Goal: Information Seeking & Learning: Understand process/instructions

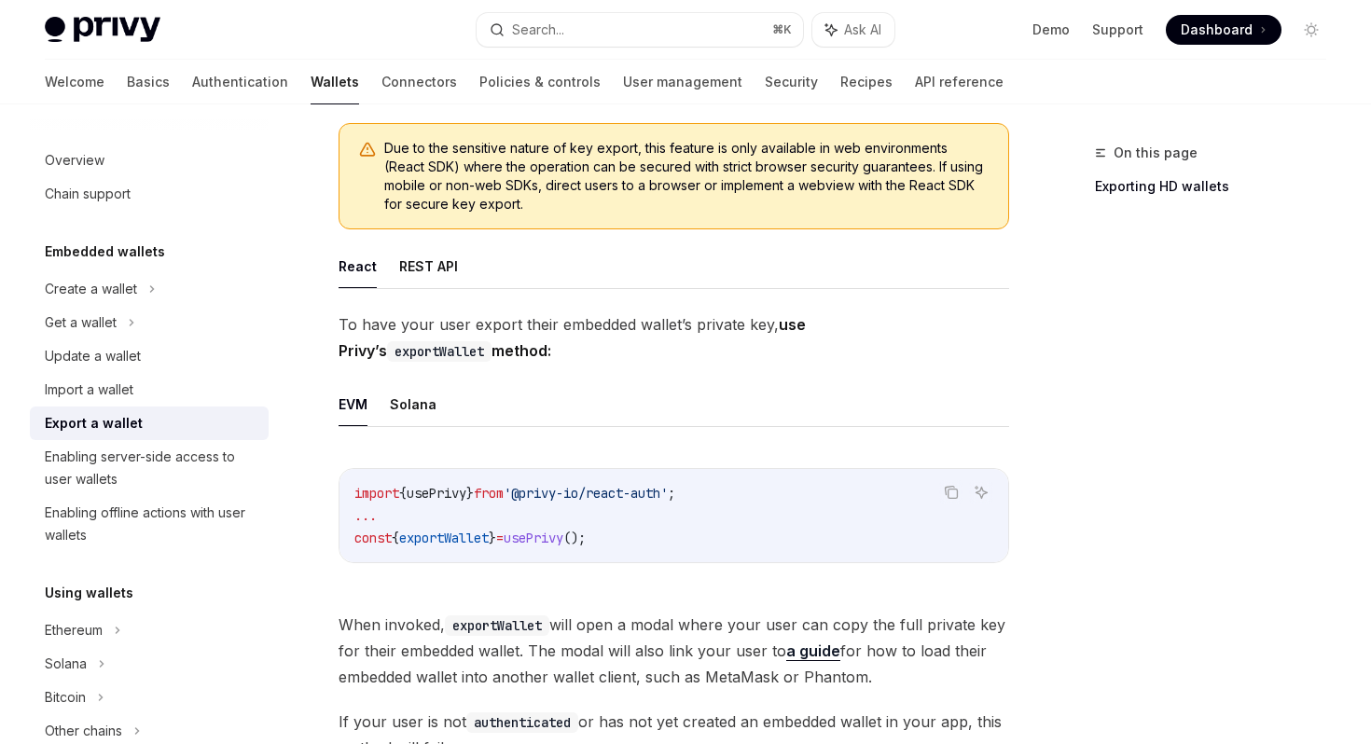
scroll to position [219, 0]
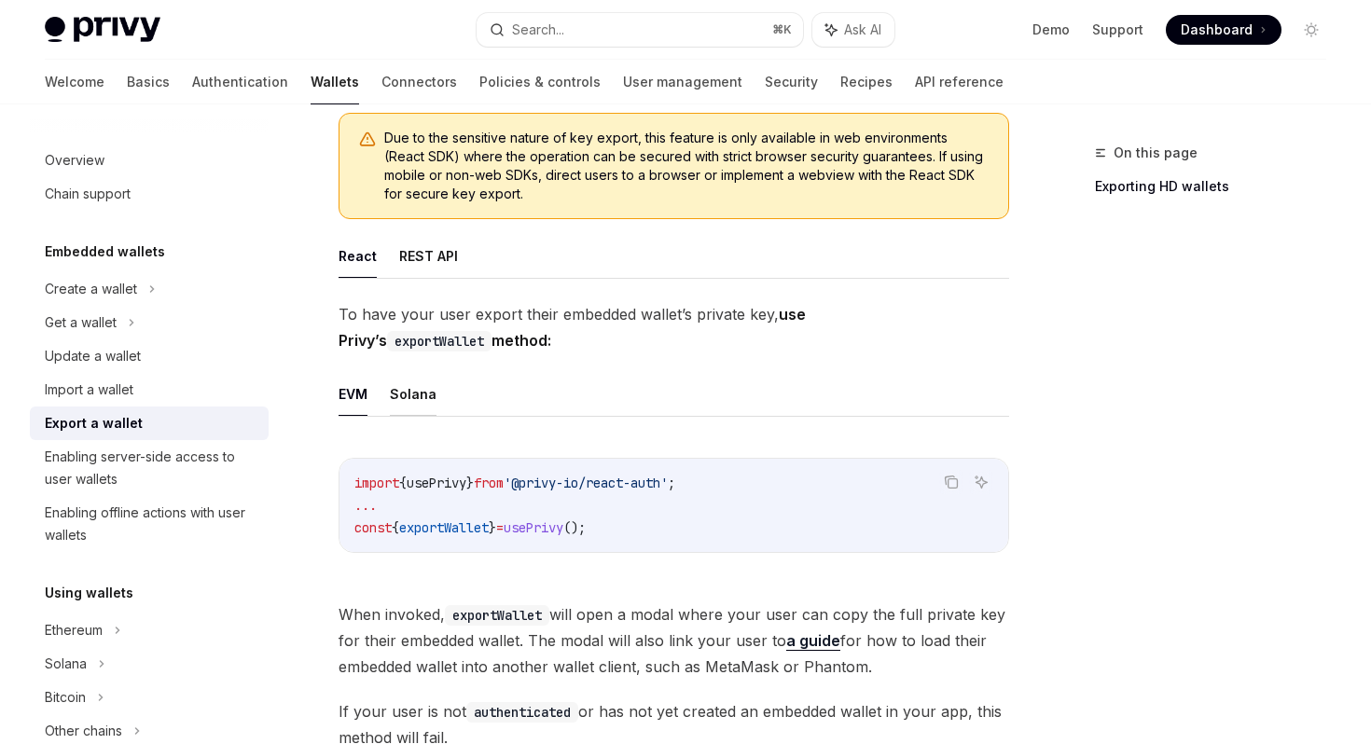
click at [417, 392] on button "Solana" at bounding box center [413, 394] width 47 height 44
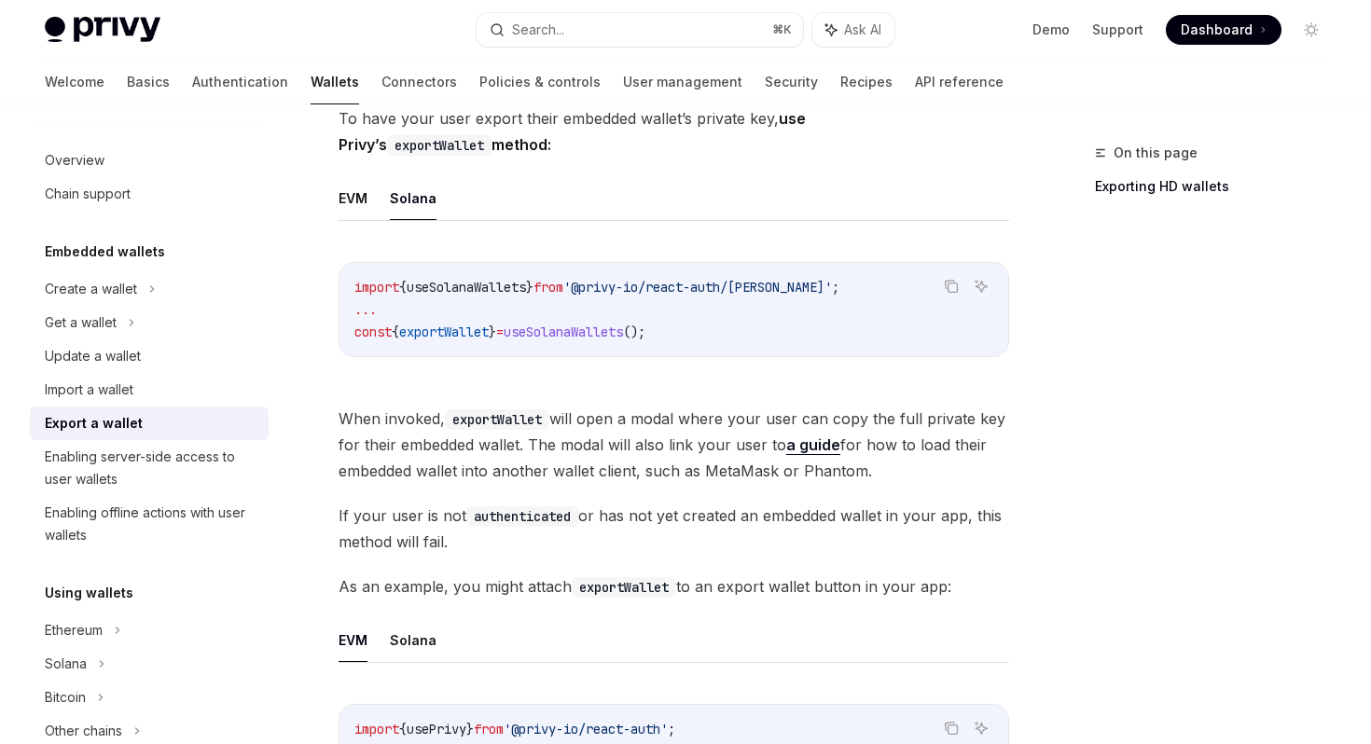
scroll to position [418, 0]
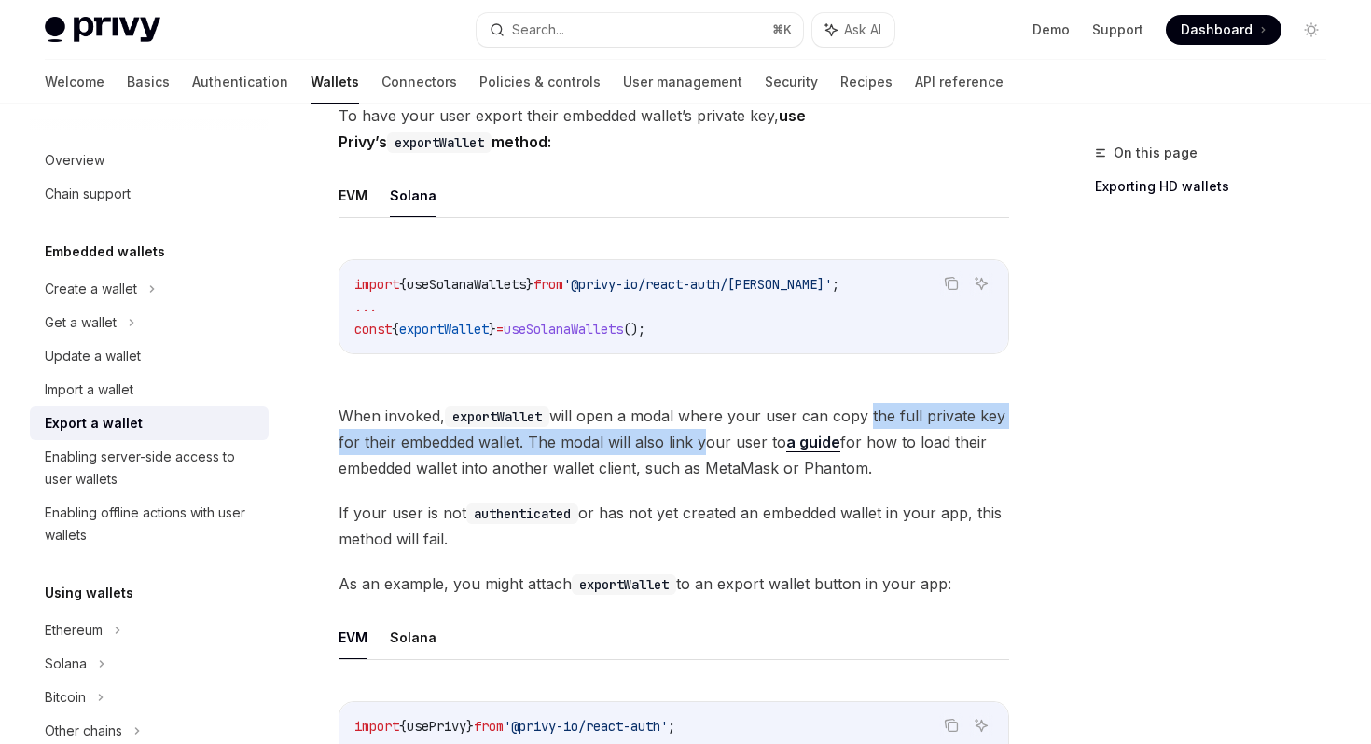
drag, startPoint x: 696, startPoint y: 429, endPoint x: 868, endPoint y: 414, distance: 173.1
click at [868, 414] on span "When invoked, exportWallet will open a modal where your user can copy the full …" at bounding box center [673, 442] width 670 height 78
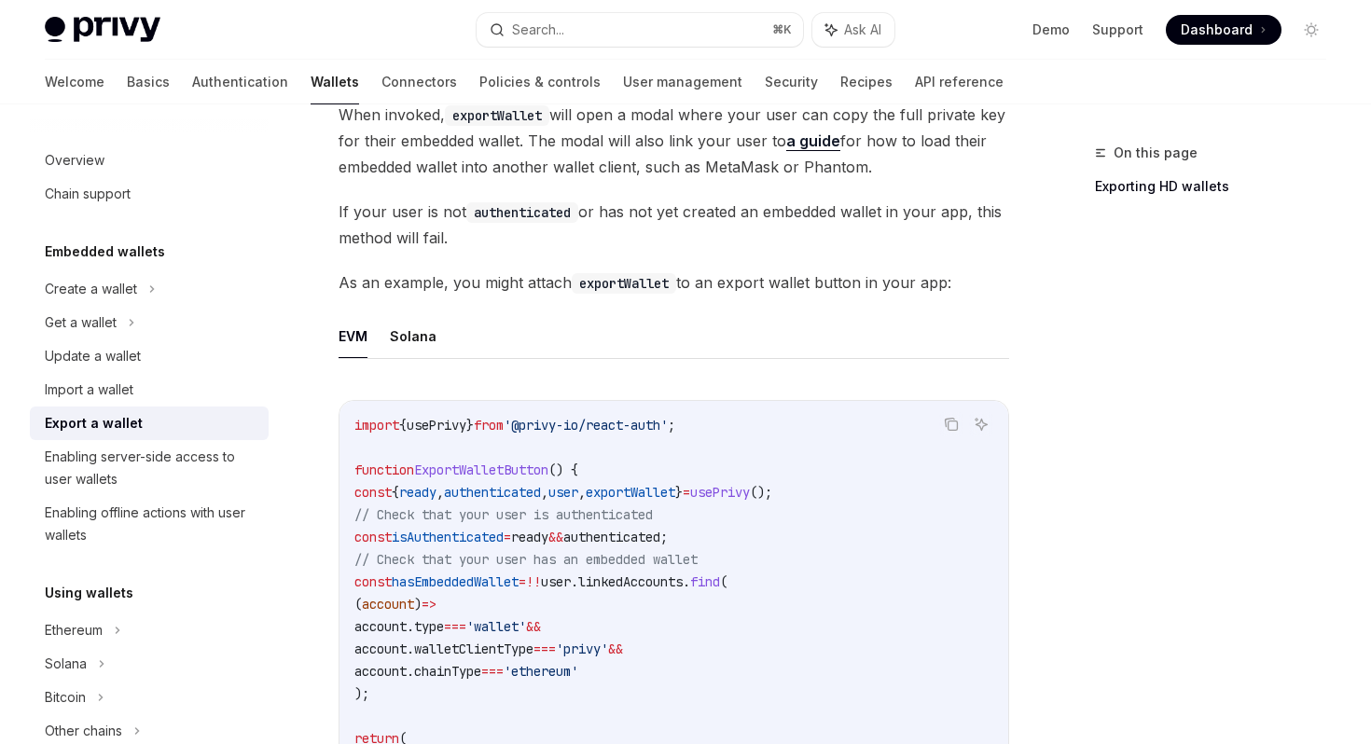
scroll to position [723, 0]
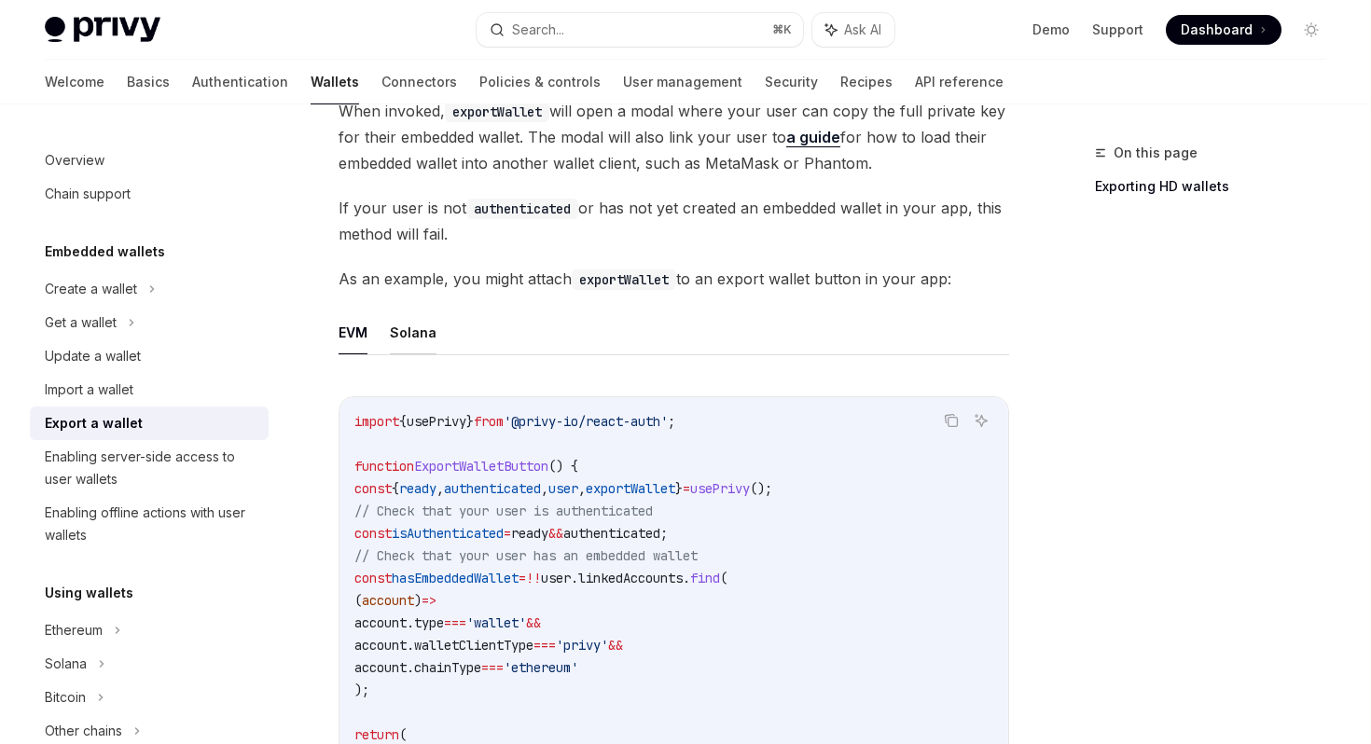
click at [393, 338] on button "Solana" at bounding box center [413, 332] width 47 height 44
type textarea "*"
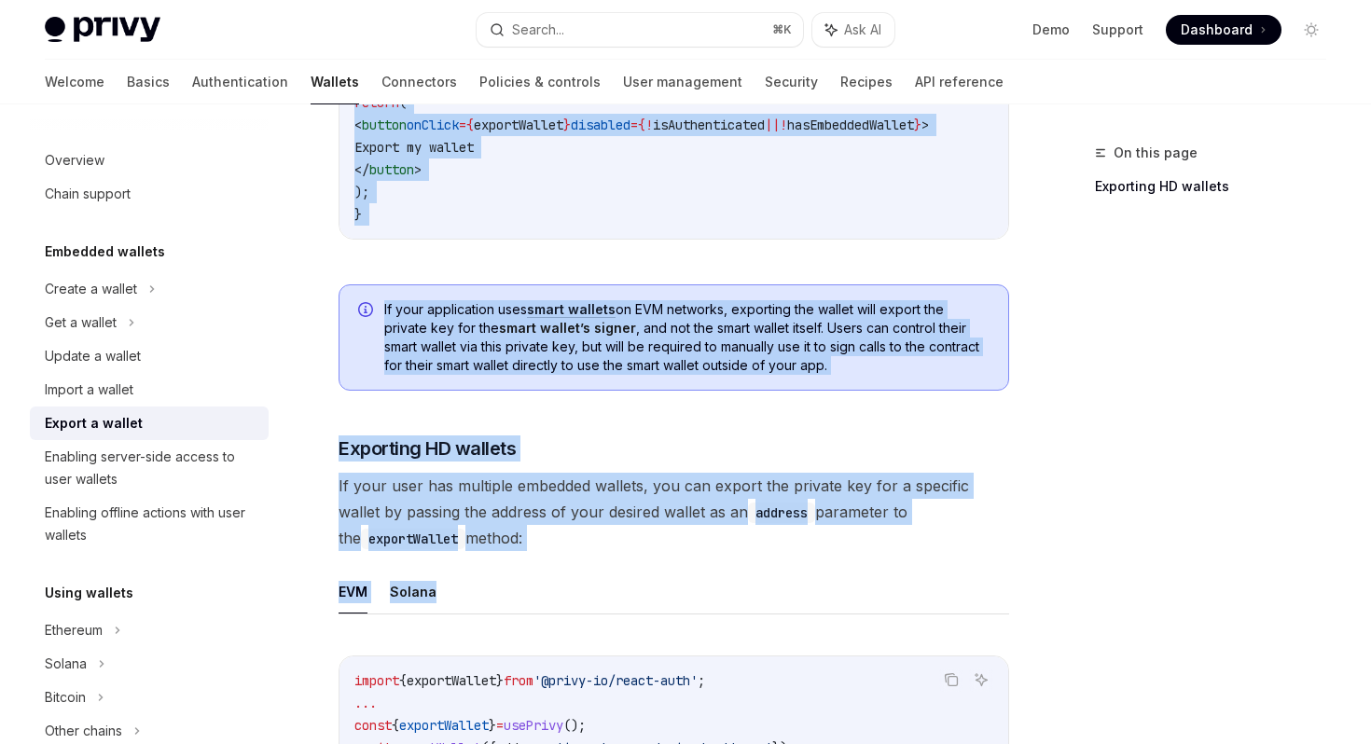
scroll to position [1860, 0]
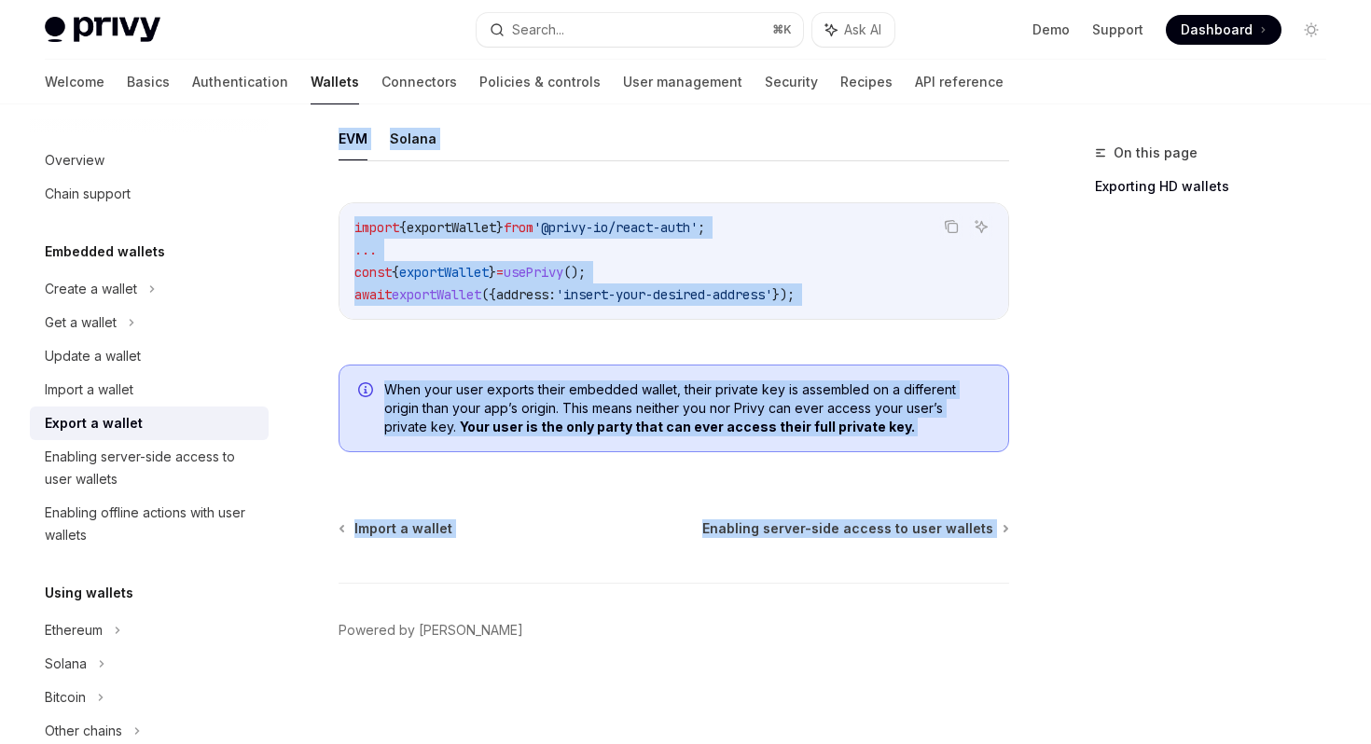
drag, startPoint x: 336, startPoint y: 149, endPoint x: 466, endPoint y: 614, distance: 483.2
copy div "Loremips dolorsi Ametco a elitse DoeiUS Temp in UtlaBOR EtdoLO Magn al EnimADM …"
